Goal: Task Accomplishment & Management: Manage account settings

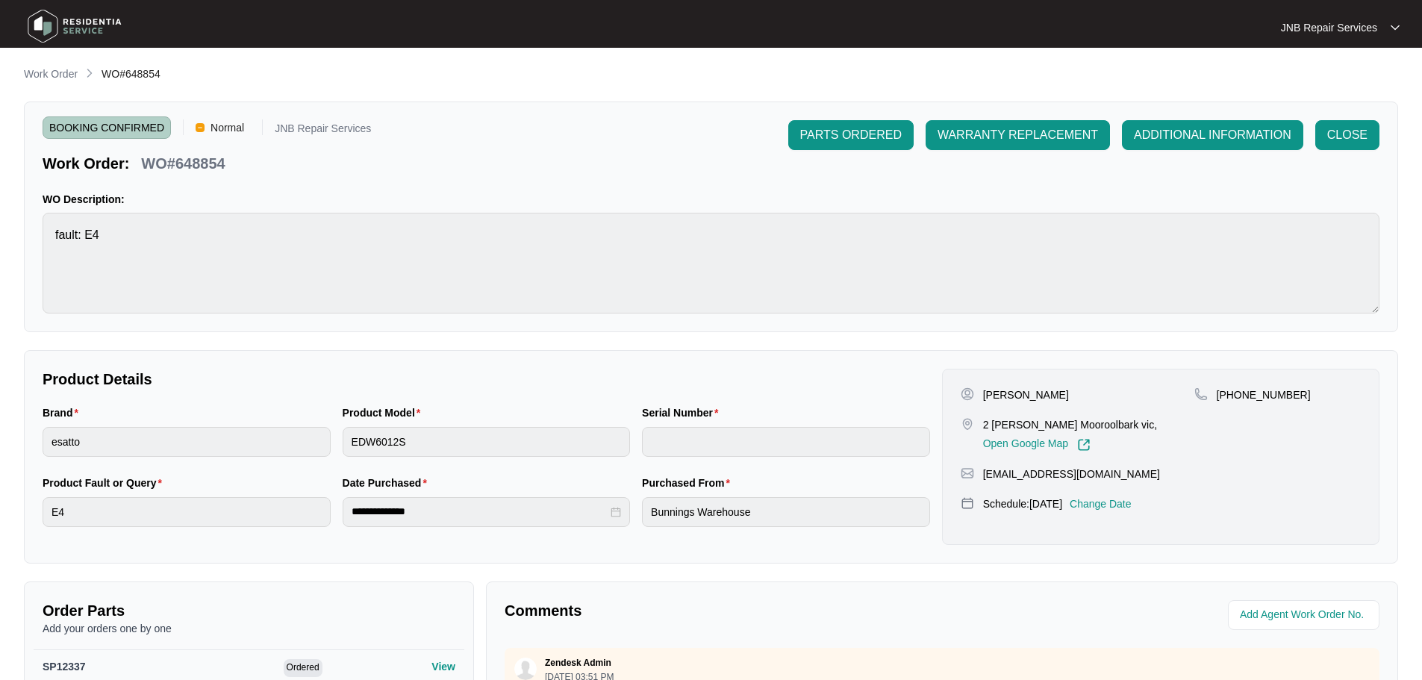
click at [88, 19] on img at bounding box center [74, 26] width 104 height 45
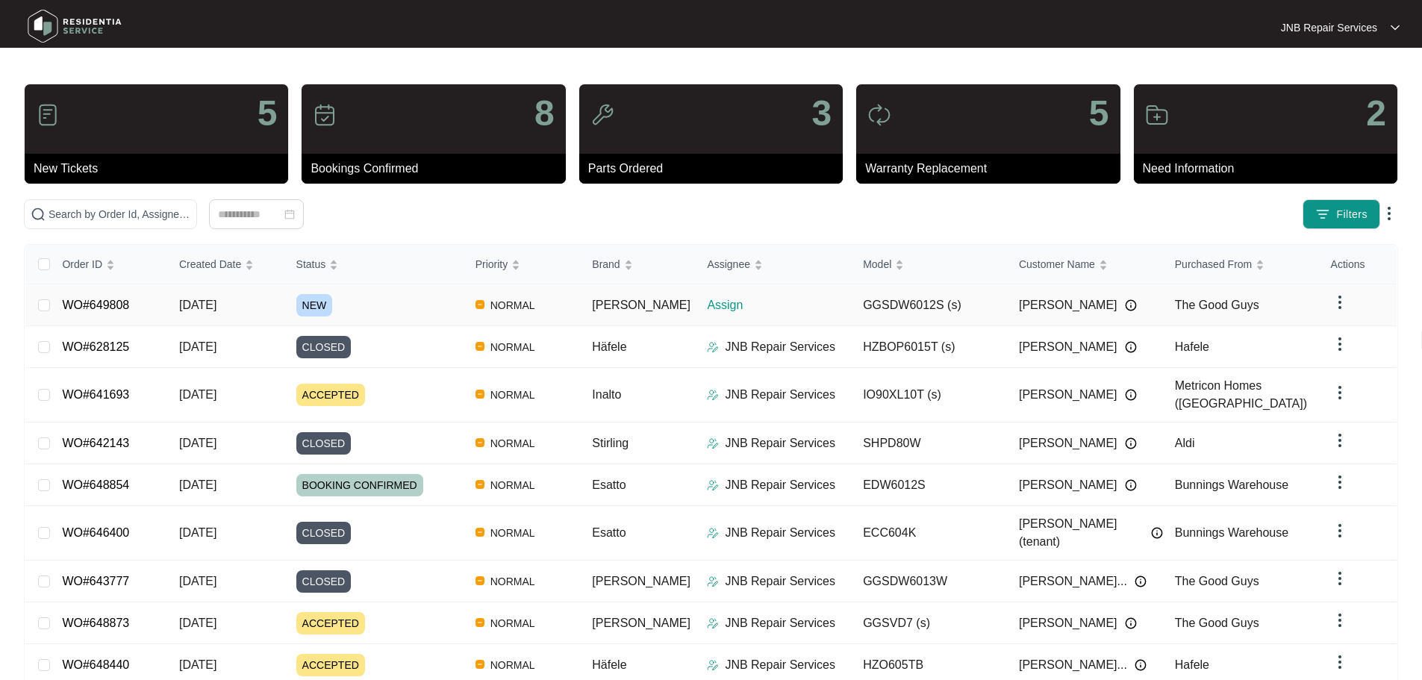
click at [389, 304] on div "NEW" at bounding box center [379, 305] width 167 height 22
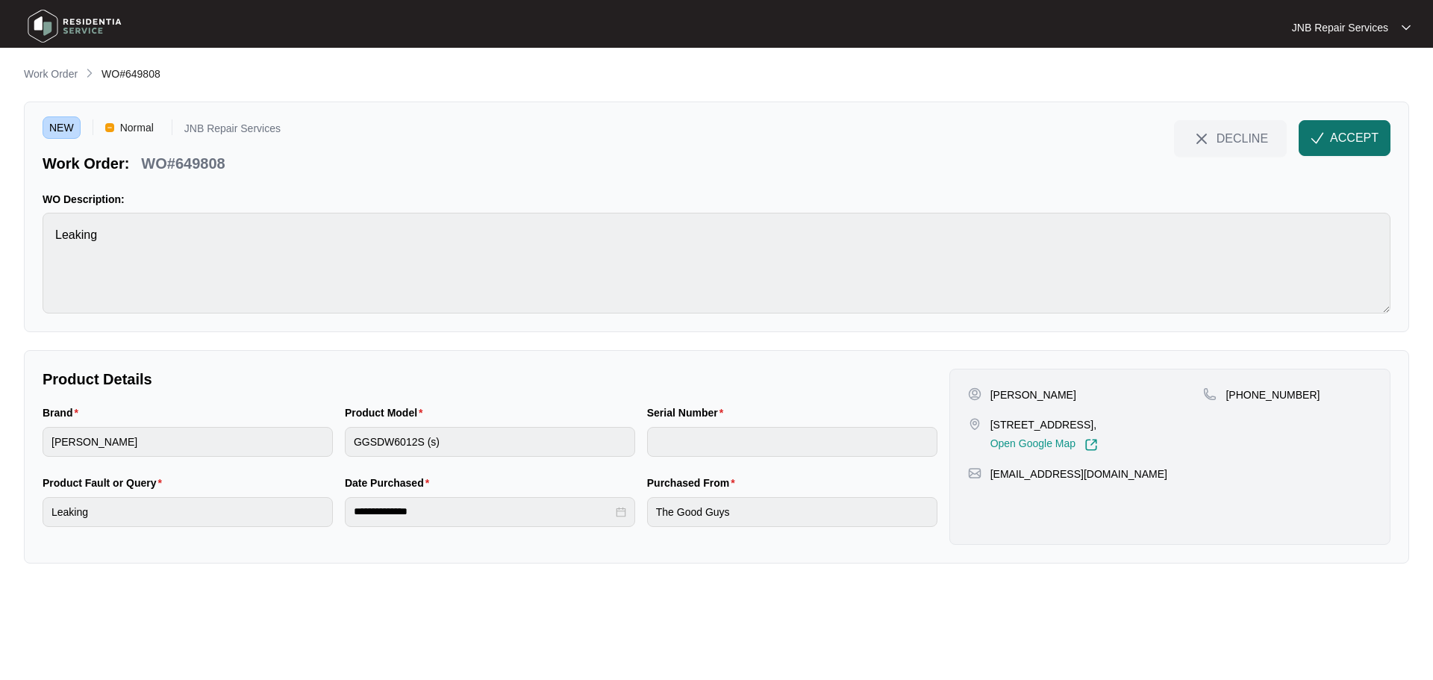
click at [1330, 140] on span "ACCEPT" at bounding box center [1354, 138] width 49 height 18
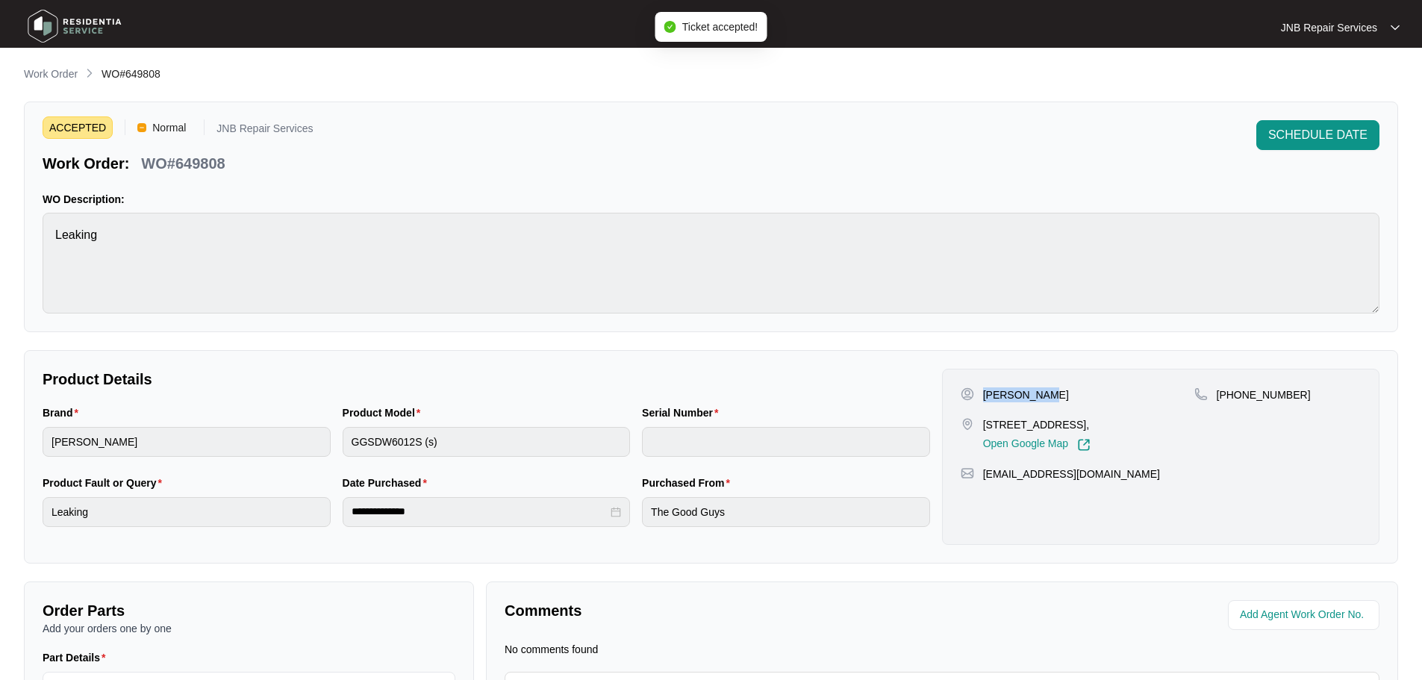
drag, startPoint x: 984, startPoint y: 396, endPoint x: 1041, endPoint y: 394, distance: 57.5
click at [1041, 394] on div "[PERSON_NAME]" at bounding box center [1078, 394] width 234 height 15
copy p "[PERSON_NAME]"
drag, startPoint x: 984, startPoint y: 424, endPoint x: 1159, endPoint y: 423, distance: 175.4
click at [1159, 423] on div "[STREET_ADDRESS], Open Google Map" at bounding box center [1078, 434] width 234 height 34
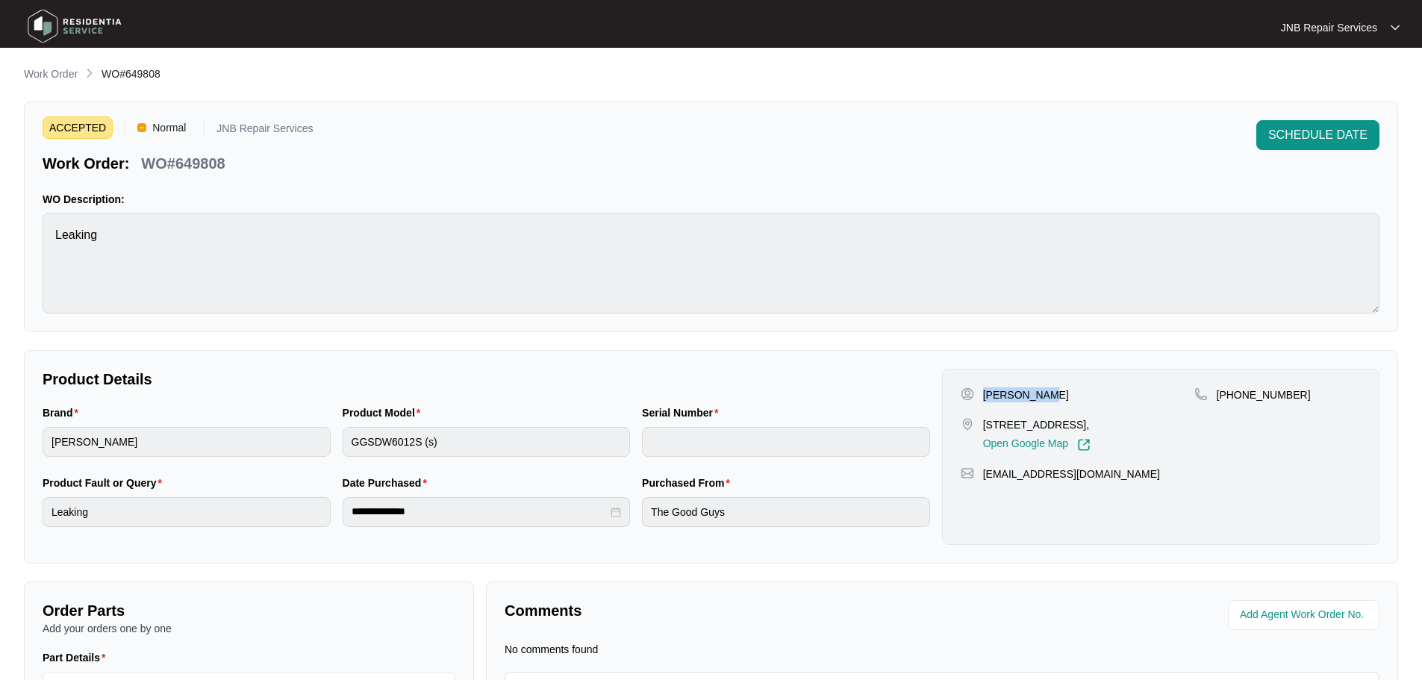
copy p "[STREET_ADDRESS],"
drag, startPoint x: 1233, startPoint y: 393, endPoint x: 1290, endPoint y: 390, distance: 56.8
click at [1290, 390] on div "[PHONE_NUMBER]" at bounding box center [1277, 394] width 166 height 15
copy p "415736458"
